Goal: Information Seeking & Learning: Learn about a topic

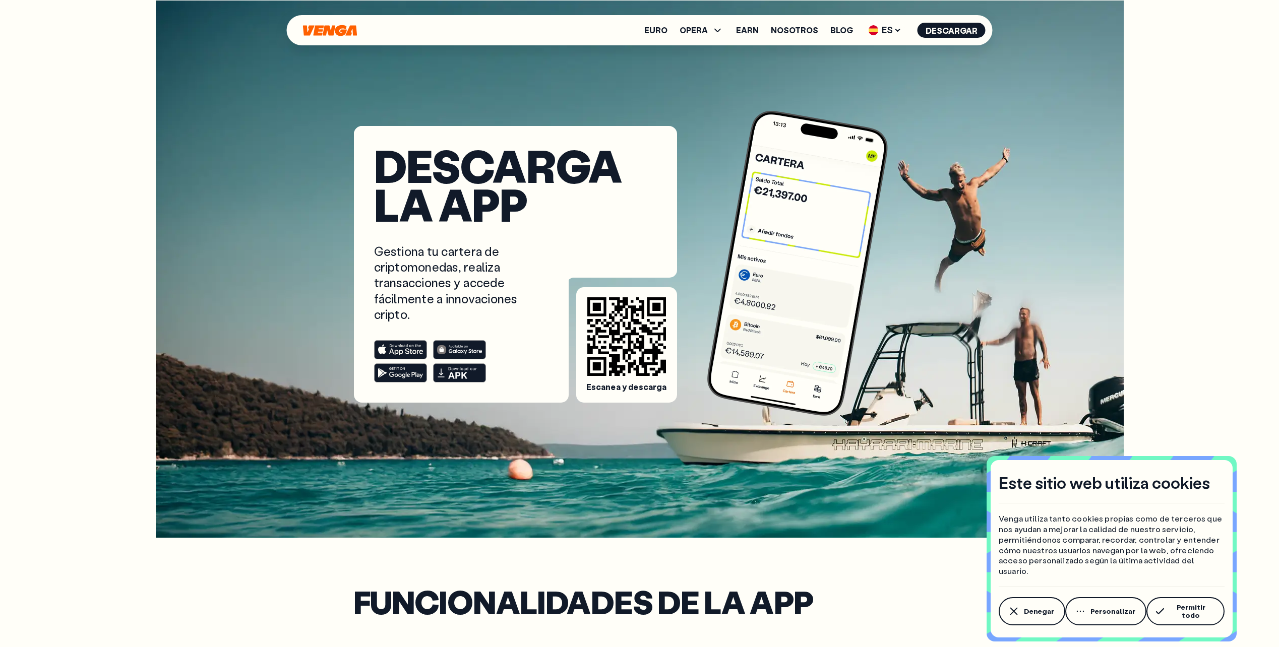
click at [1190, 605] on button "Permitir todo" at bounding box center [1185, 611] width 78 height 28
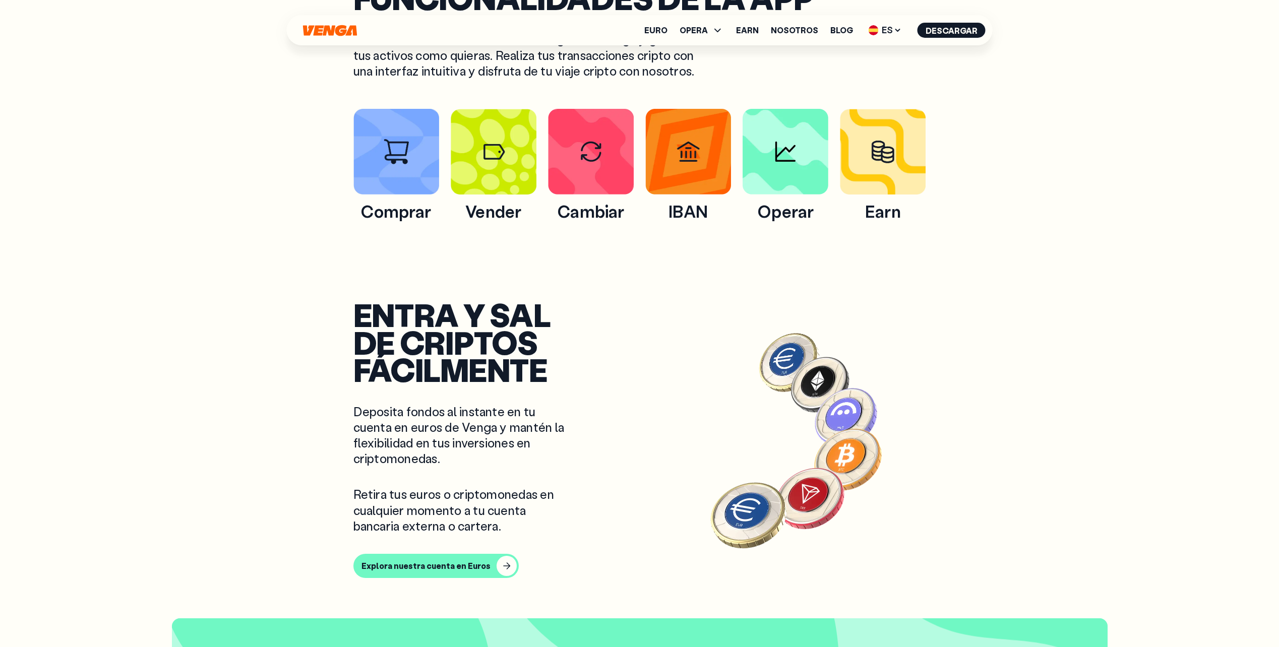
scroll to position [605, 0]
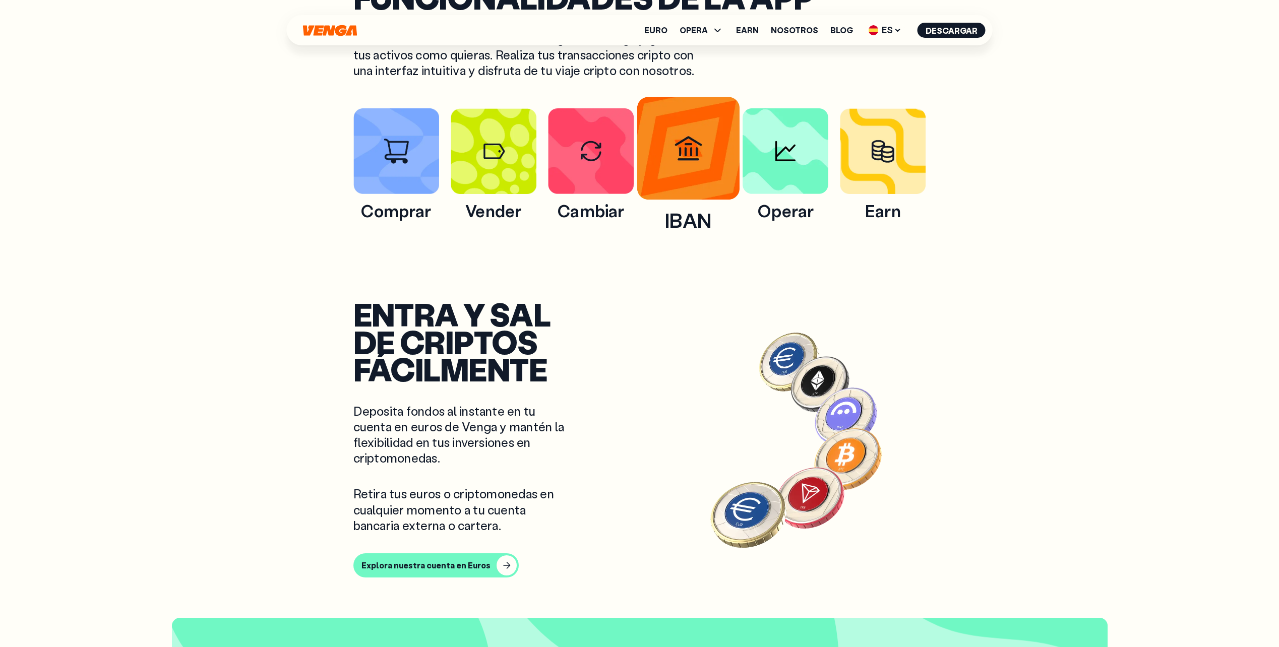
click at [693, 153] on img at bounding box center [688, 148] width 103 height 103
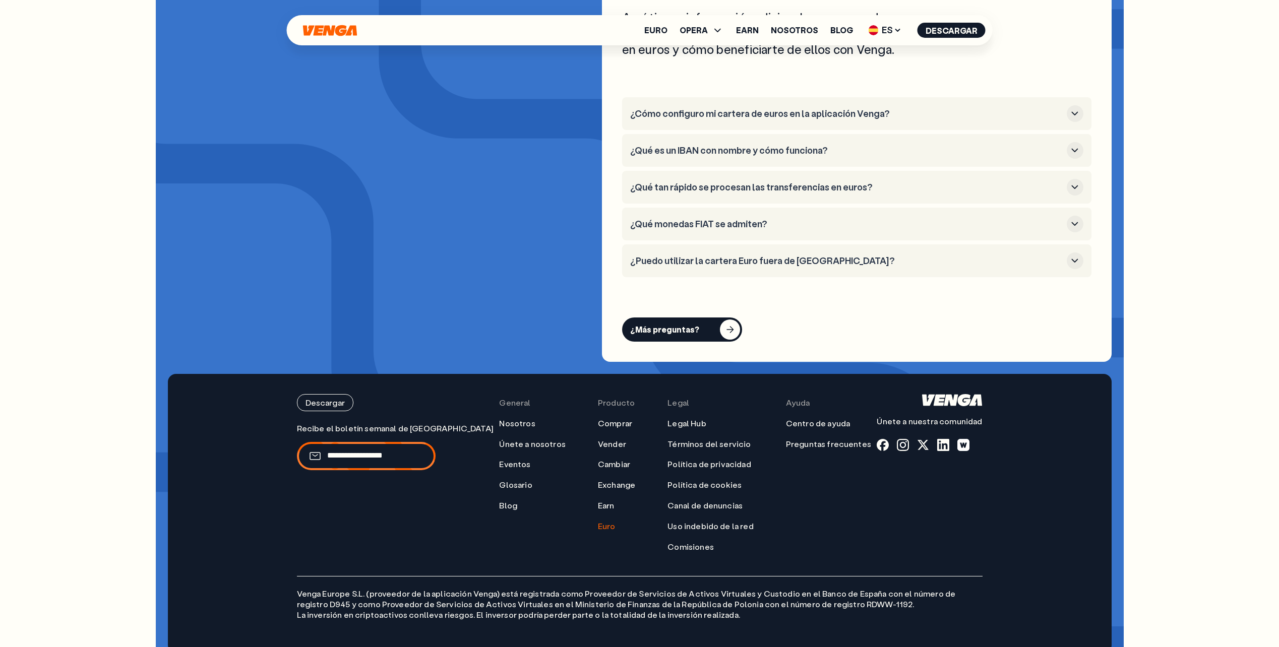
scroll to position [4181, 0]
click at [598, 479] on link "Exchange" at bounding box center [616, 484] width 37 height 11
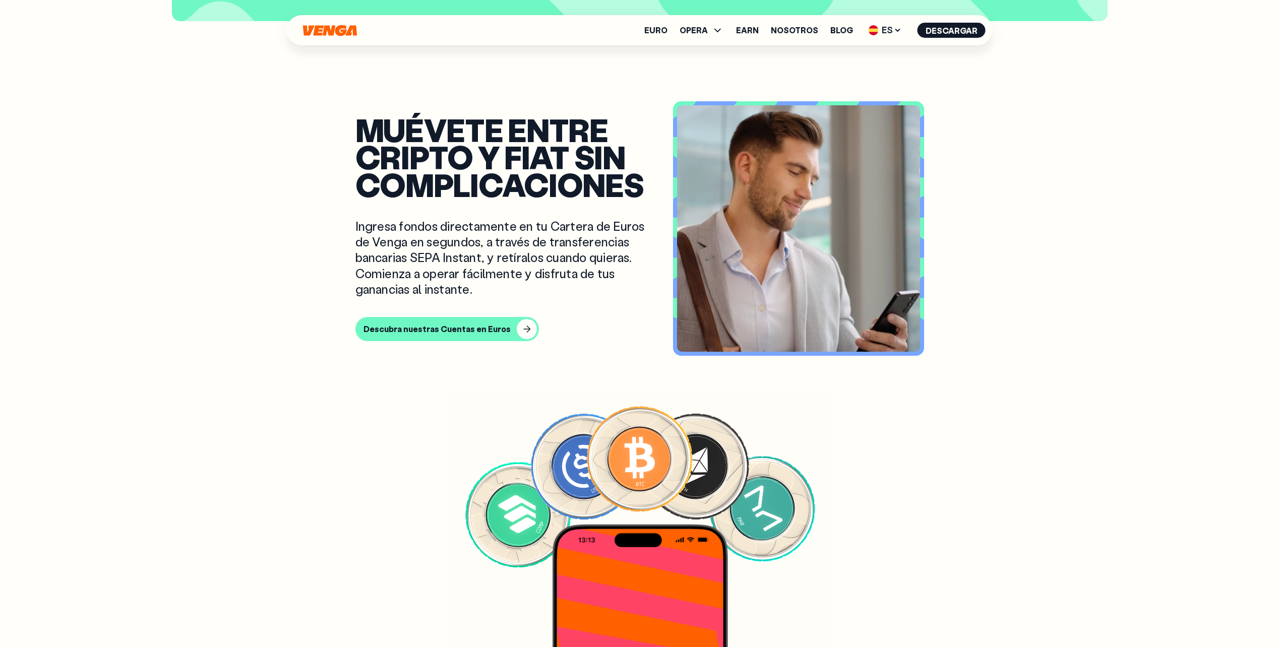
scroll to position [1915, 0]
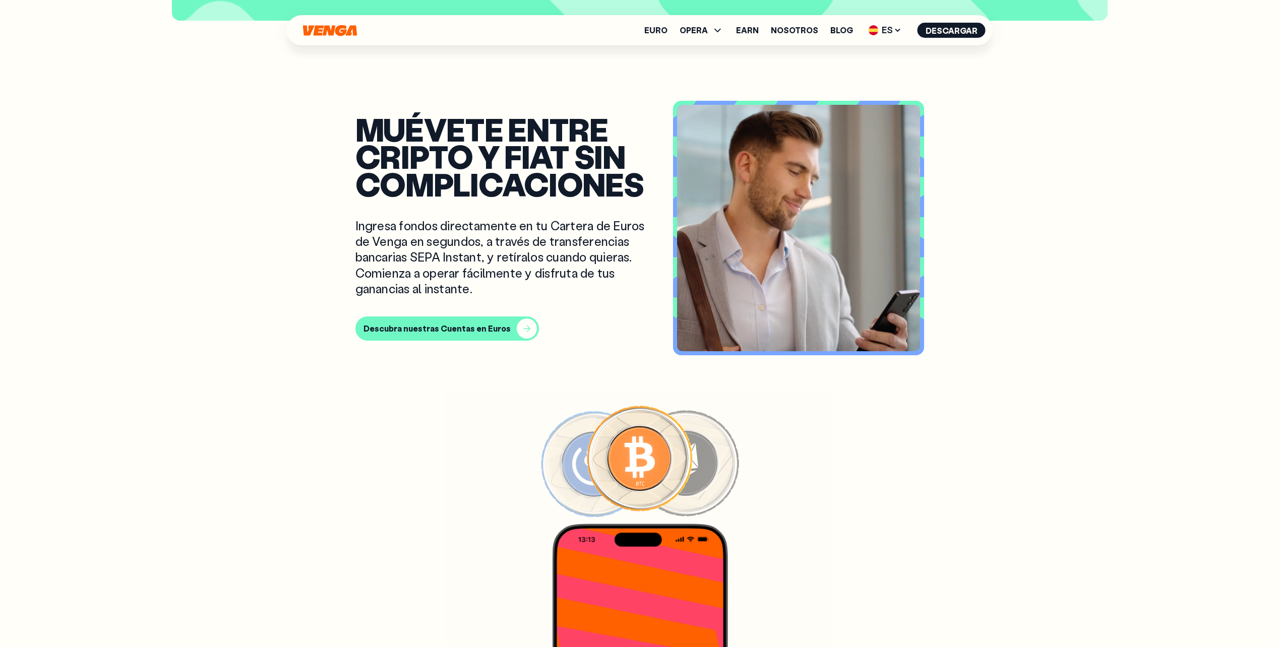
click at [479, 330] on div "Descubra nuestras Cuentas en Euros" at bounding box center [436, 329] width 147 height 10
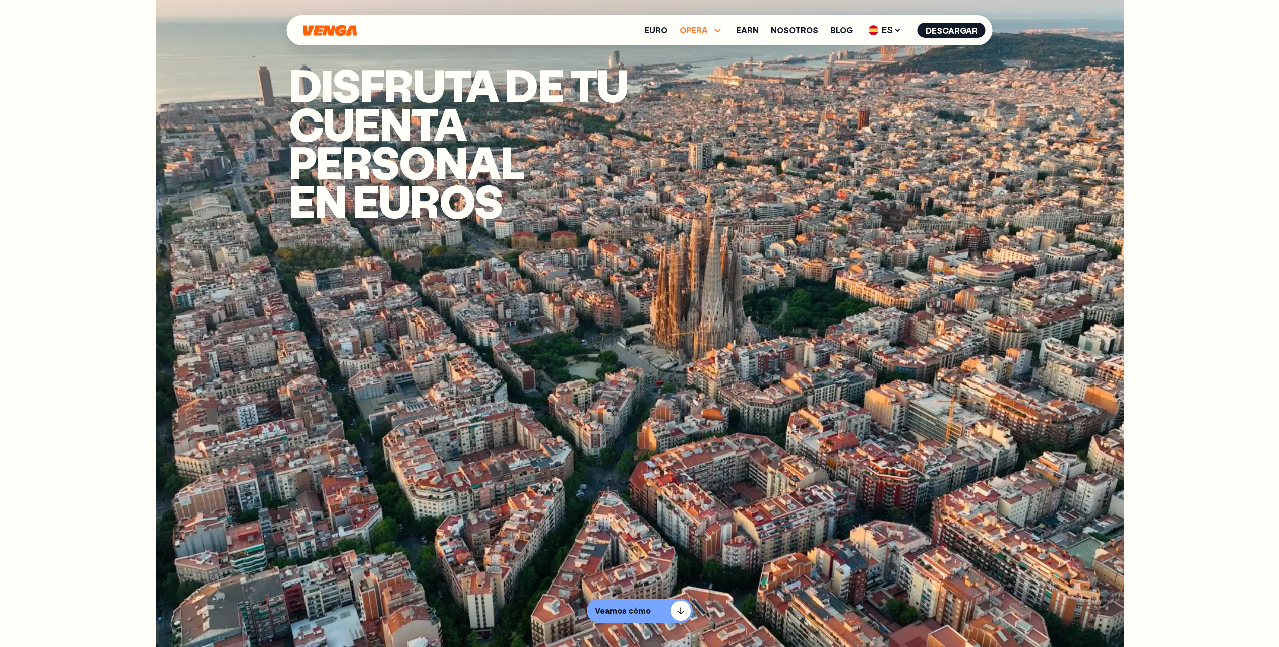
click at [719, 27] on icon at bounding box center [718, 30] width 12 height 12
click at [706, 49] on link "Comprar" at bounding box center [701, 52] width 36 height 11
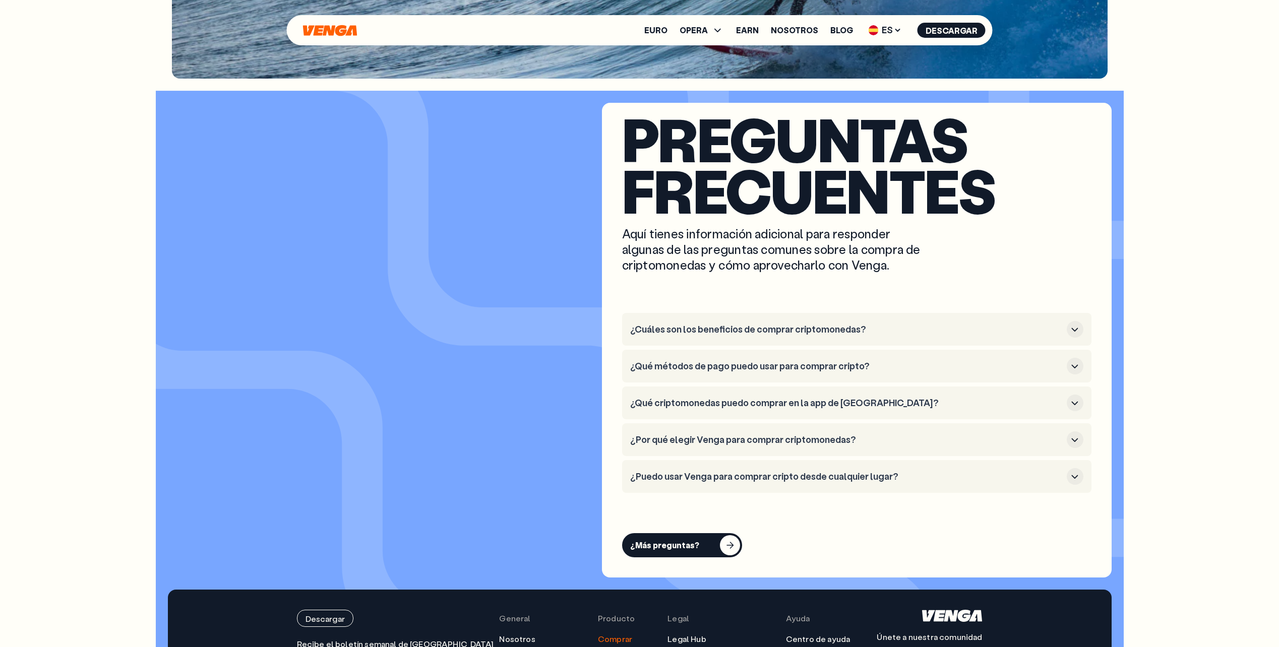
scroll to position [2923, 0]
click at [1065, 332] on button "¿Cuáles son los beneficios de comprar criptomonedas?" at bounding box center [856, 329] width 453 height 17
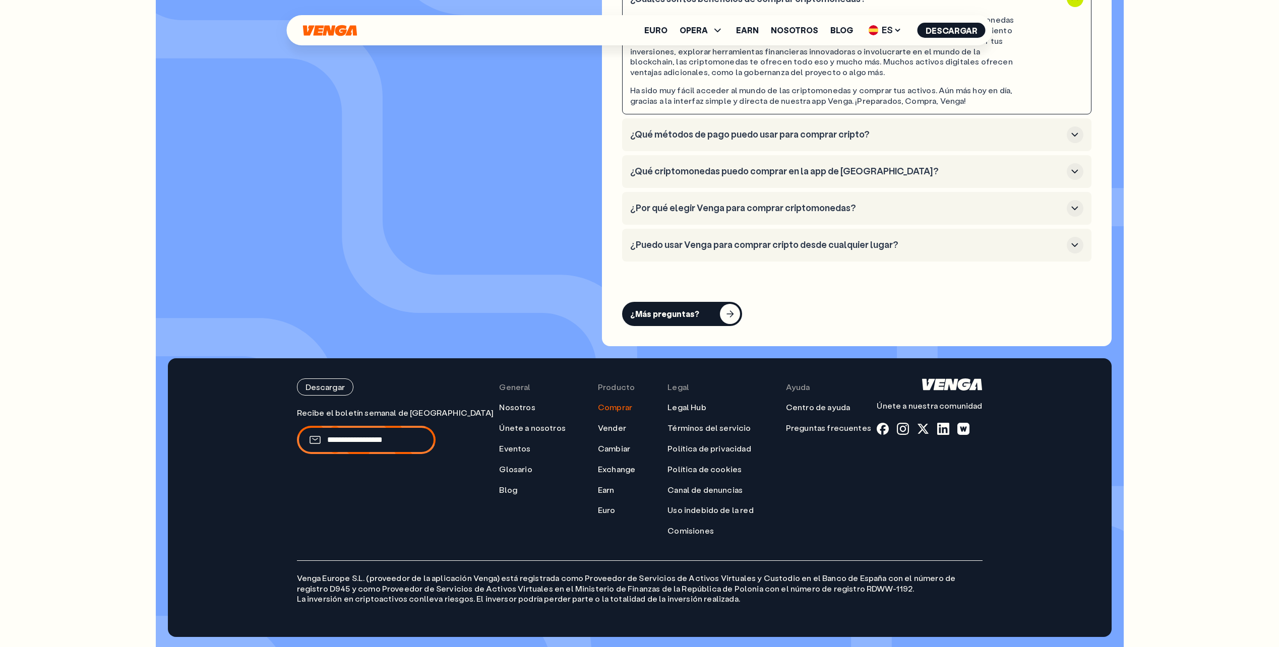
click at [734, 138] on h3 "¿Qué métodos de pago puedo usar para comprar cripto?" at bounding box center [846, 134] width 432 height 11
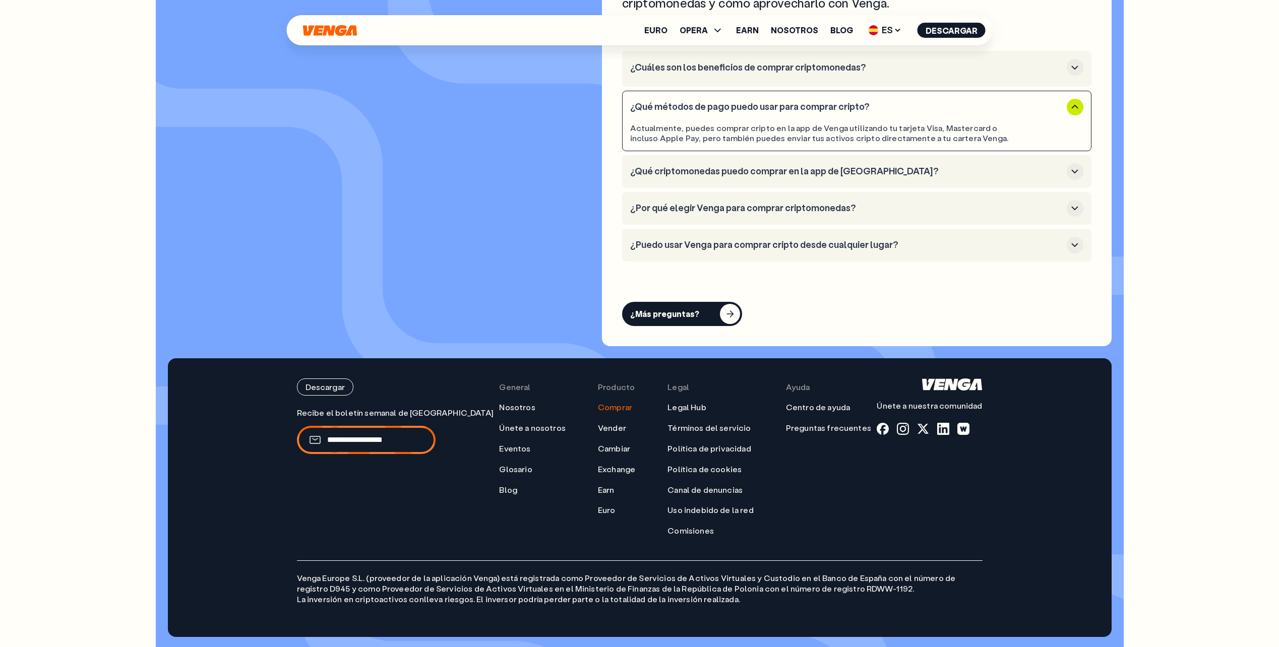
scroll to position [3184, 0]
click at [716, 168] on h3 "¿Qué criptomonedas puedo comprar en la app de [GEOGRAPHIC_DATA]?" at bounding box center [846, 170] width 432 height 11
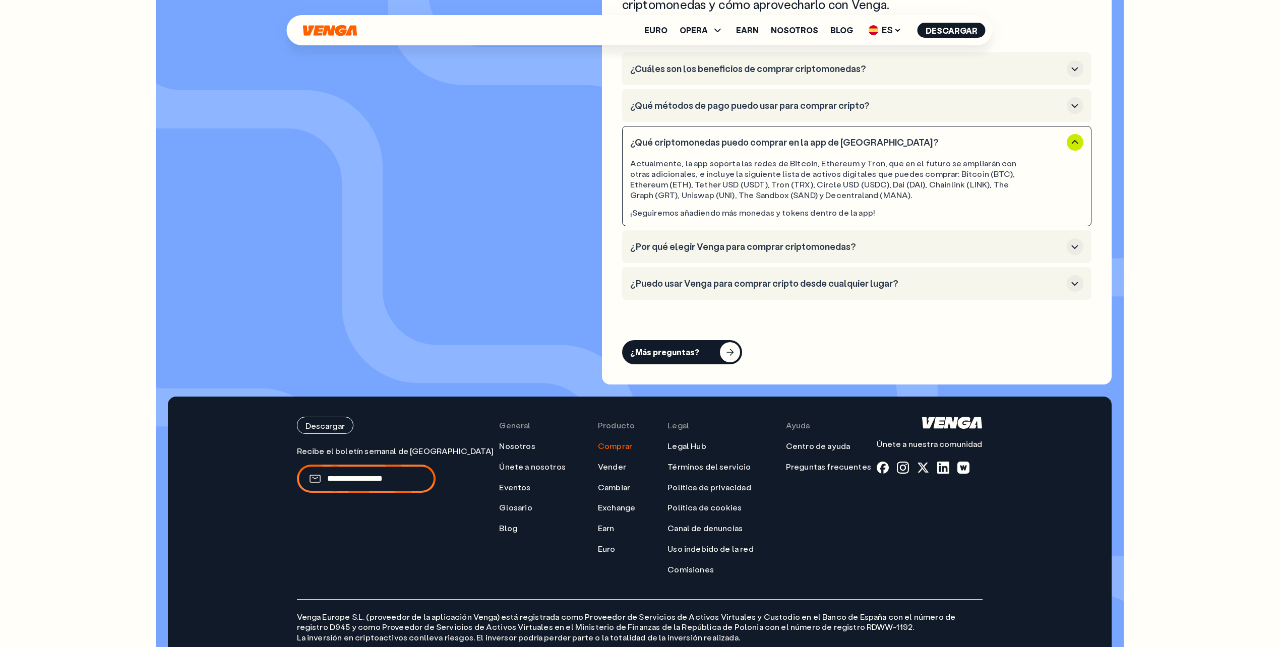
click at [741, 251] on h3 "¿Por qué elegir Venga para comprar criptomonedas?" at bounding box center [846, 246] width 432 height 11
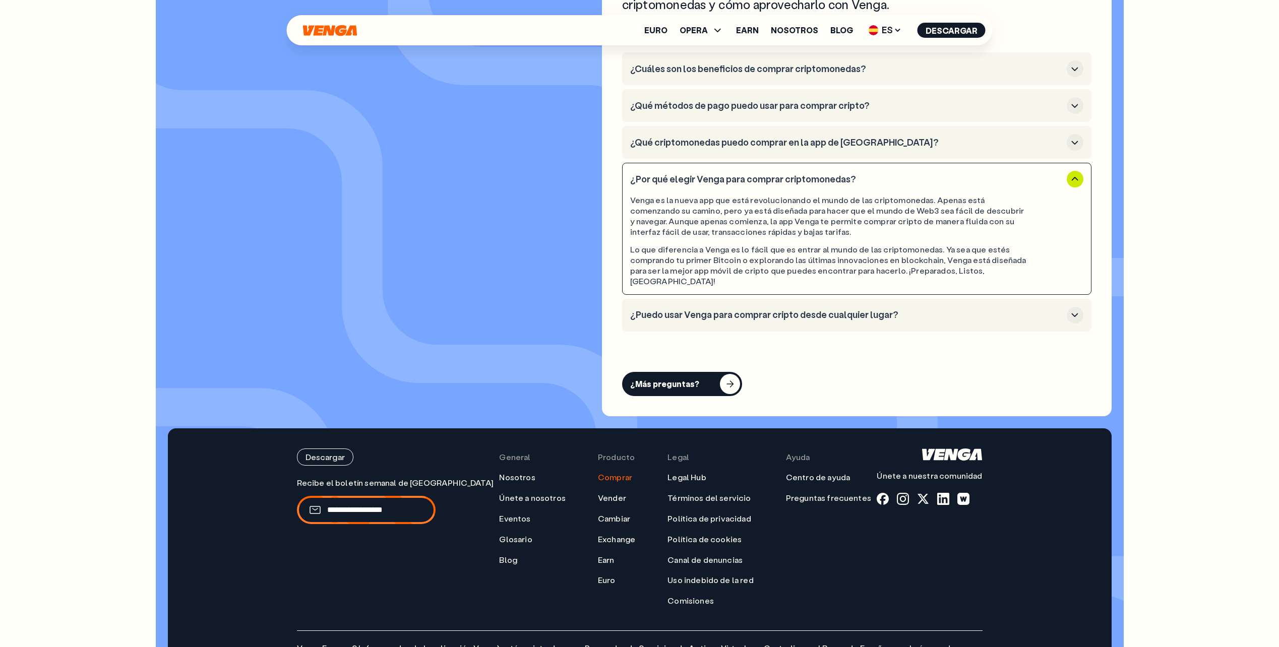
click at [837, 309] on h3 "¿Puedo usar Venga para comprar cripto desde cualquier lugar?" at bounding box center [846, 314] width 432 height 11
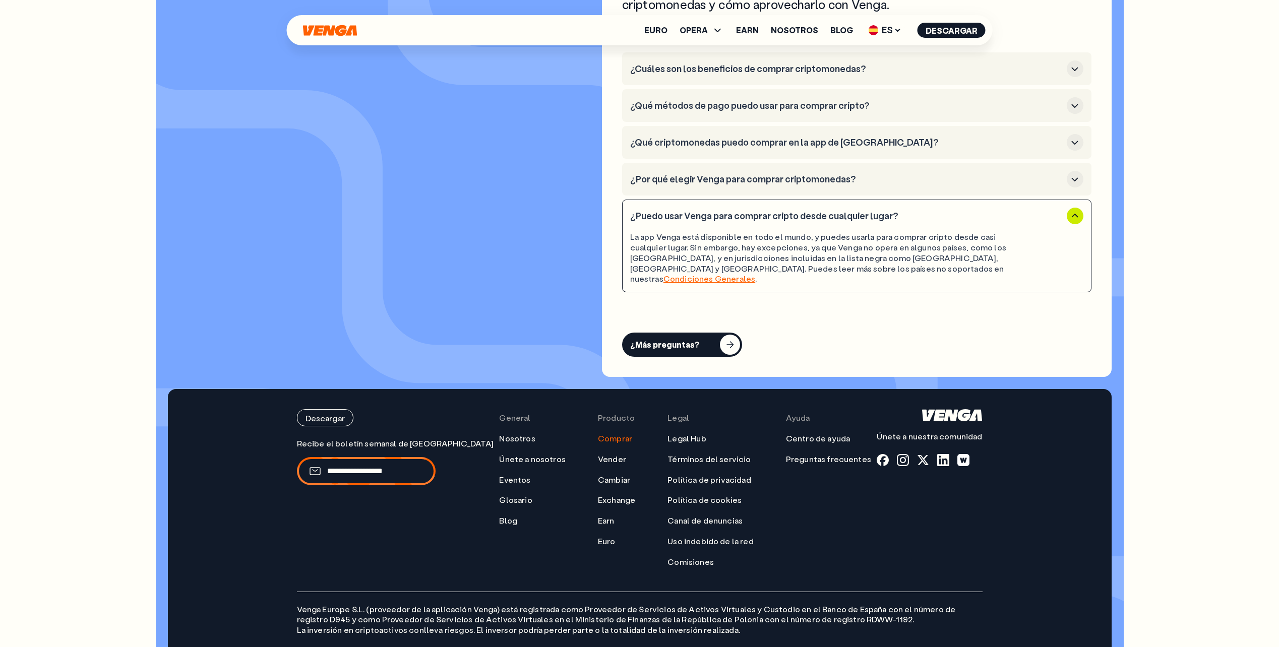
click at [755, 273] on link "Condiciones Generales" at bounding box center [709, 278] width 92 height 11
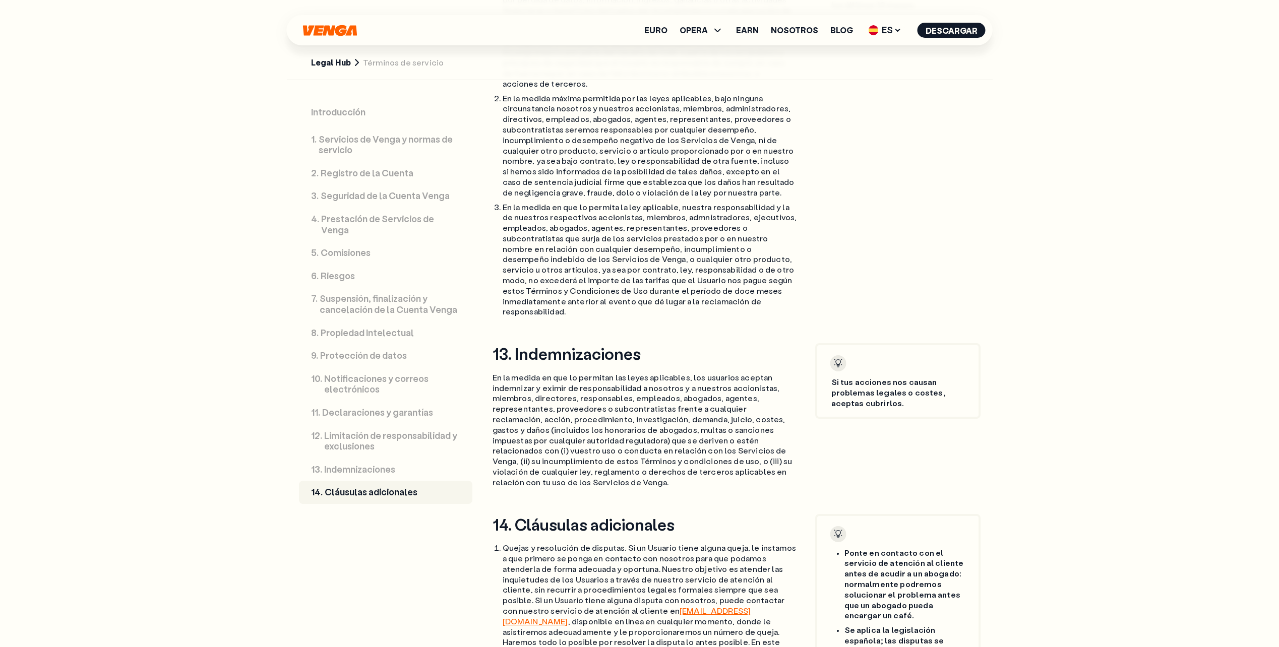
scroll to position [11984, 0]
